Goal: Information Seeking & Learning: Learn about a topic

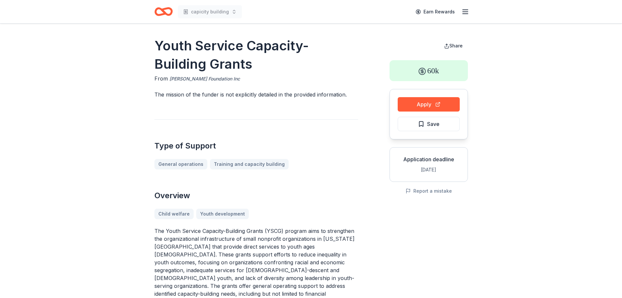
click at [208, 80] on link "[PERSON_NAME] Foundation Inc" at bounding box center [205, 79] width 71 height 8
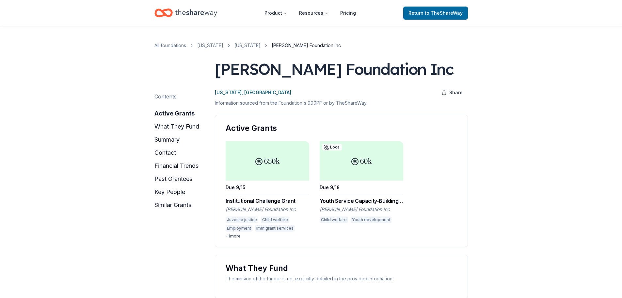
click at [270, 208] on div "[PERSON_NAME] Foundation Inc" at bounding box center [268, 209] width 84 height 7
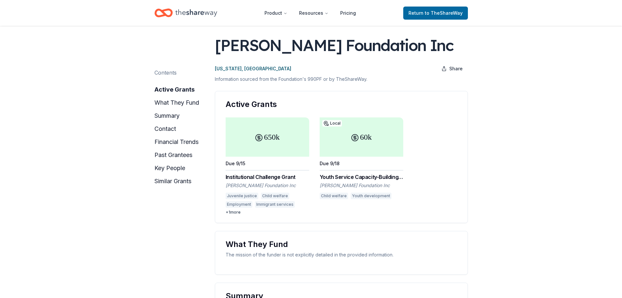
scroll to position [33, 0]
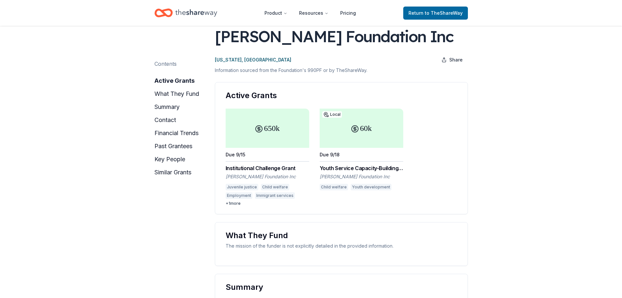
click at [266, 129] on div "650k" at bounding box center [268, 127] width 84 height 39
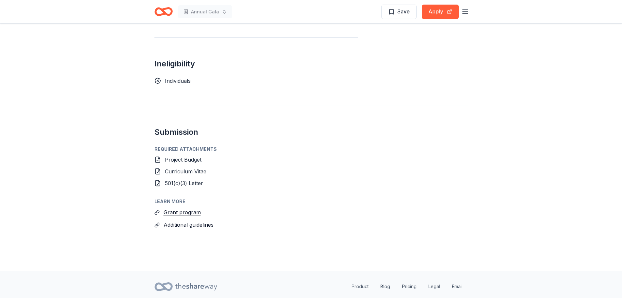
scroll to position [490, 0]
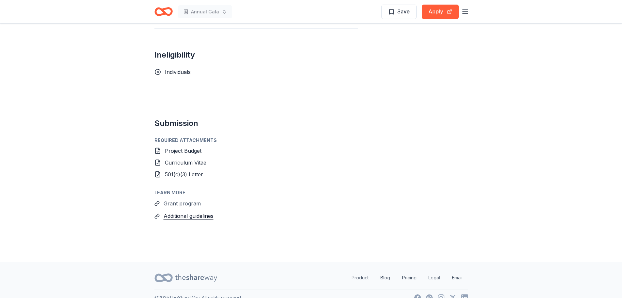
click at [188, 199] on button "Grant program" at bounding box center [182, 203] width 37 height 8
click at [183, 199] on button "Grant program" at bounding box center [182, 203] width 37 height 8
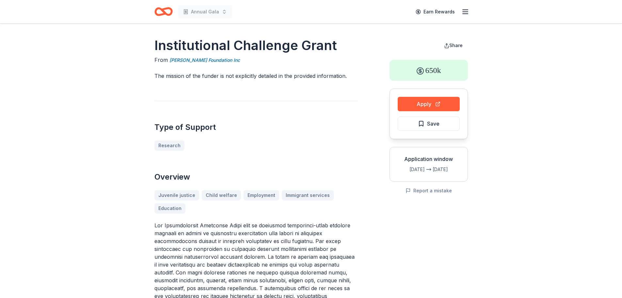
scroll to position [0, 0]
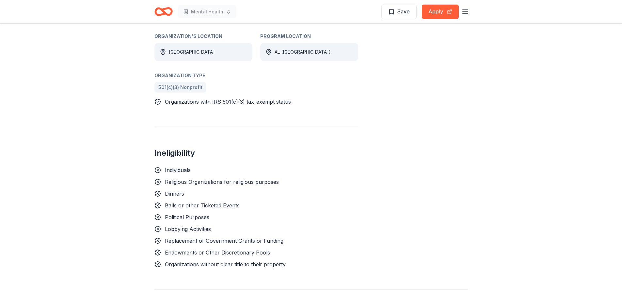
scroll to position [359, 0]
